Goal: Task Accomplishment & Management: Use online tool/utility

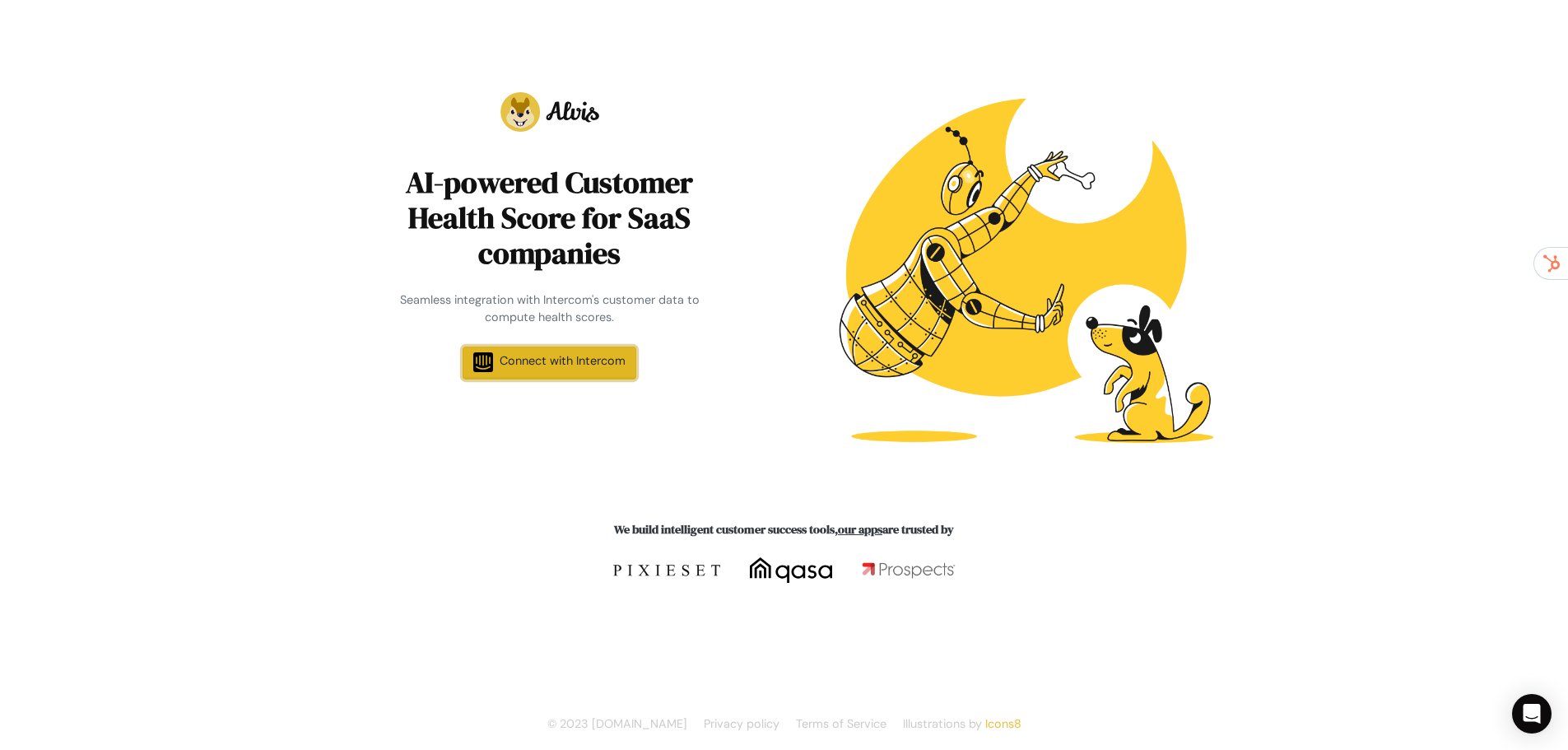
click at [596, 366] on span "Connect with Intercom" at bounding box center [562, 361] width 126 height 15
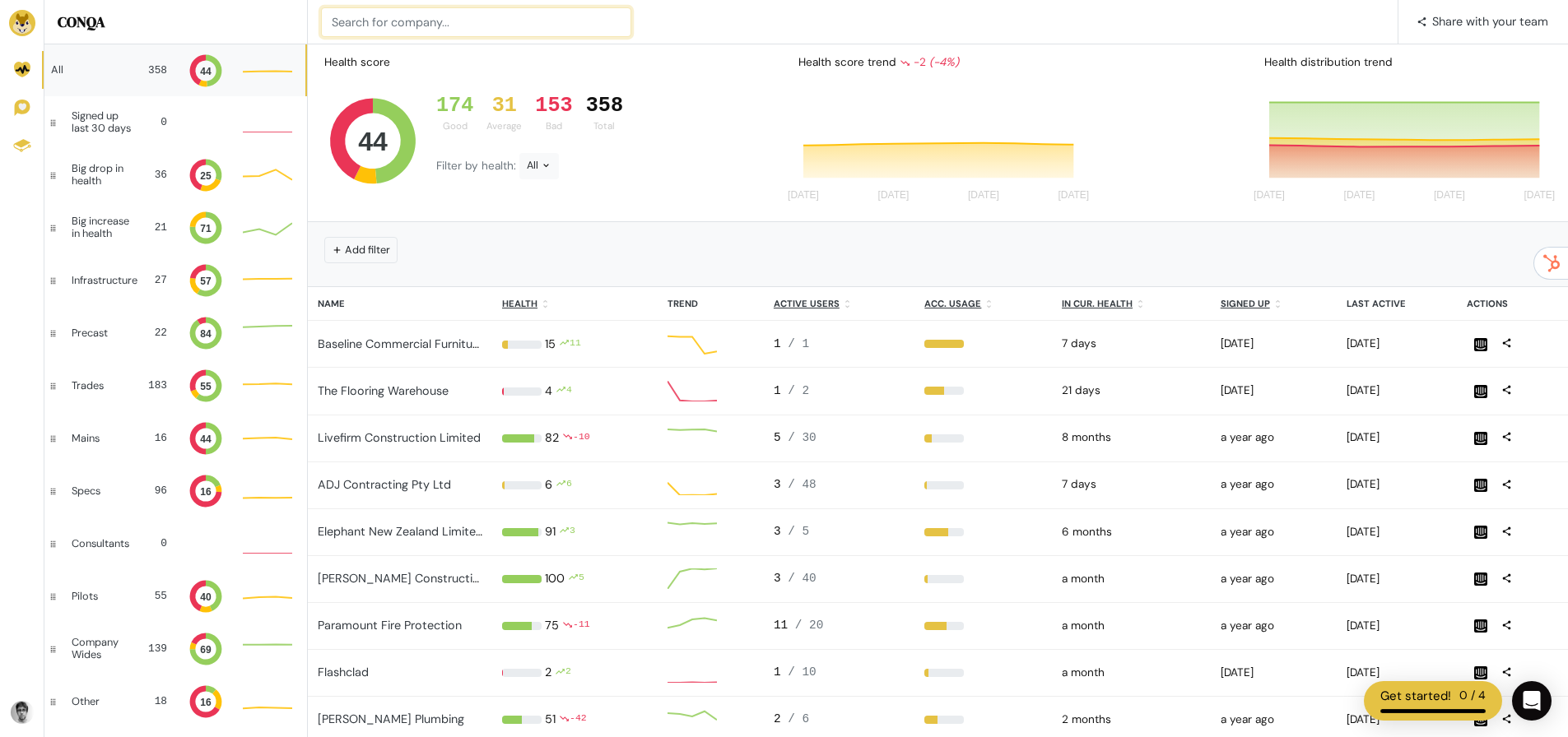
click at [377, 17] on input at bounding box center [476, 22] width 310 height 29
type input "cadas"
click at [403, 28] on input "cadas" at bounding box center [476, 22] width 310 height 29
